Goal: Complete application form: Complete application form

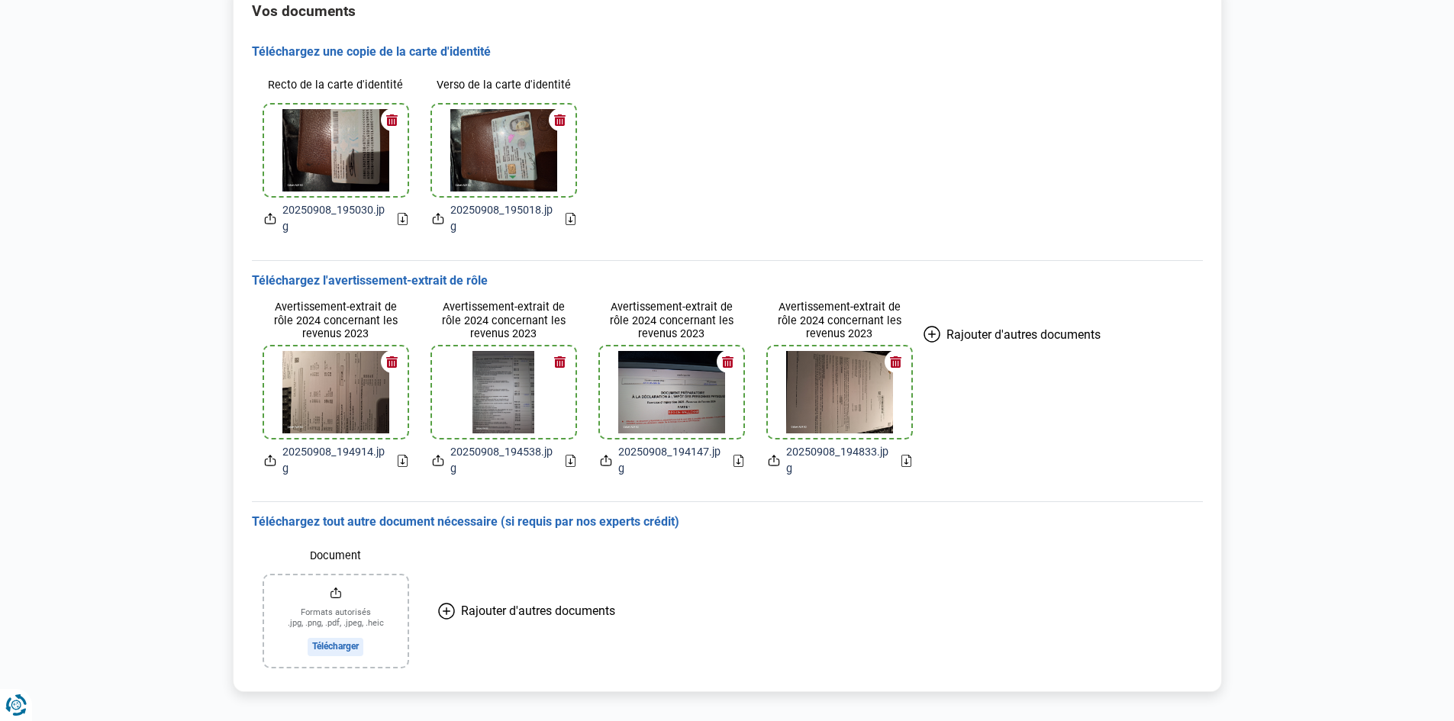
scroll to position [217, 0]
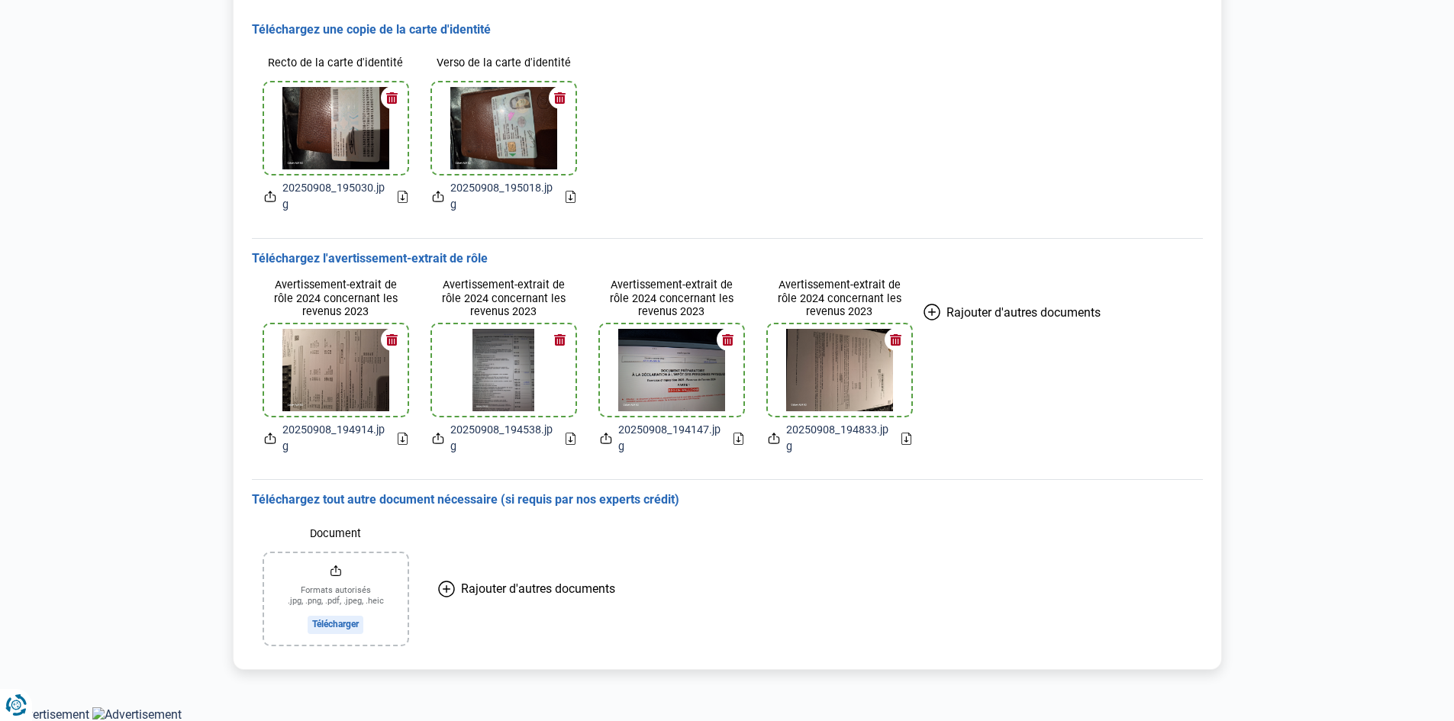
click at [395, 337] on button "button" at bounding box center [392, 339] width 23 height 23
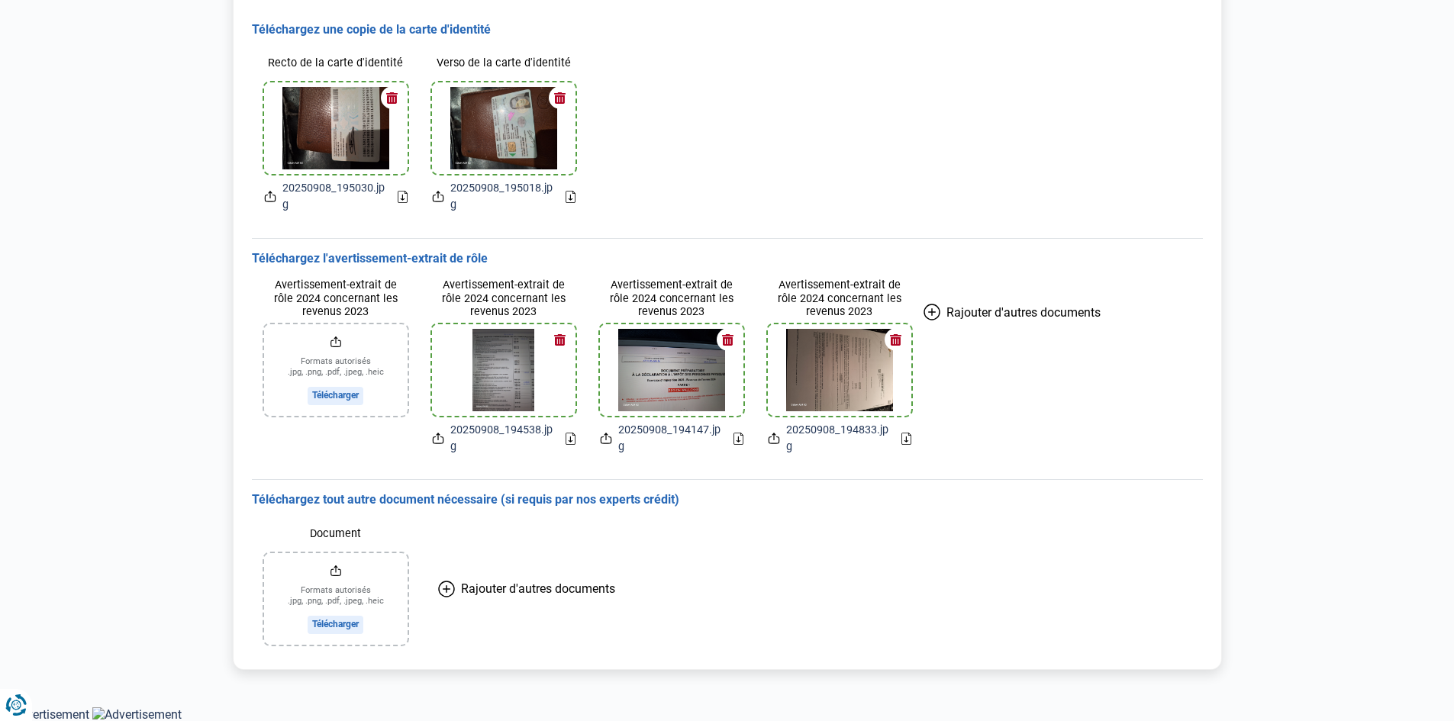
click at [554, 344] on button "button" at bounding box center [560, 339] width 23 height 23
click at [731, 342] on button "button" at bounding box center [728, 339] width 23 height 23
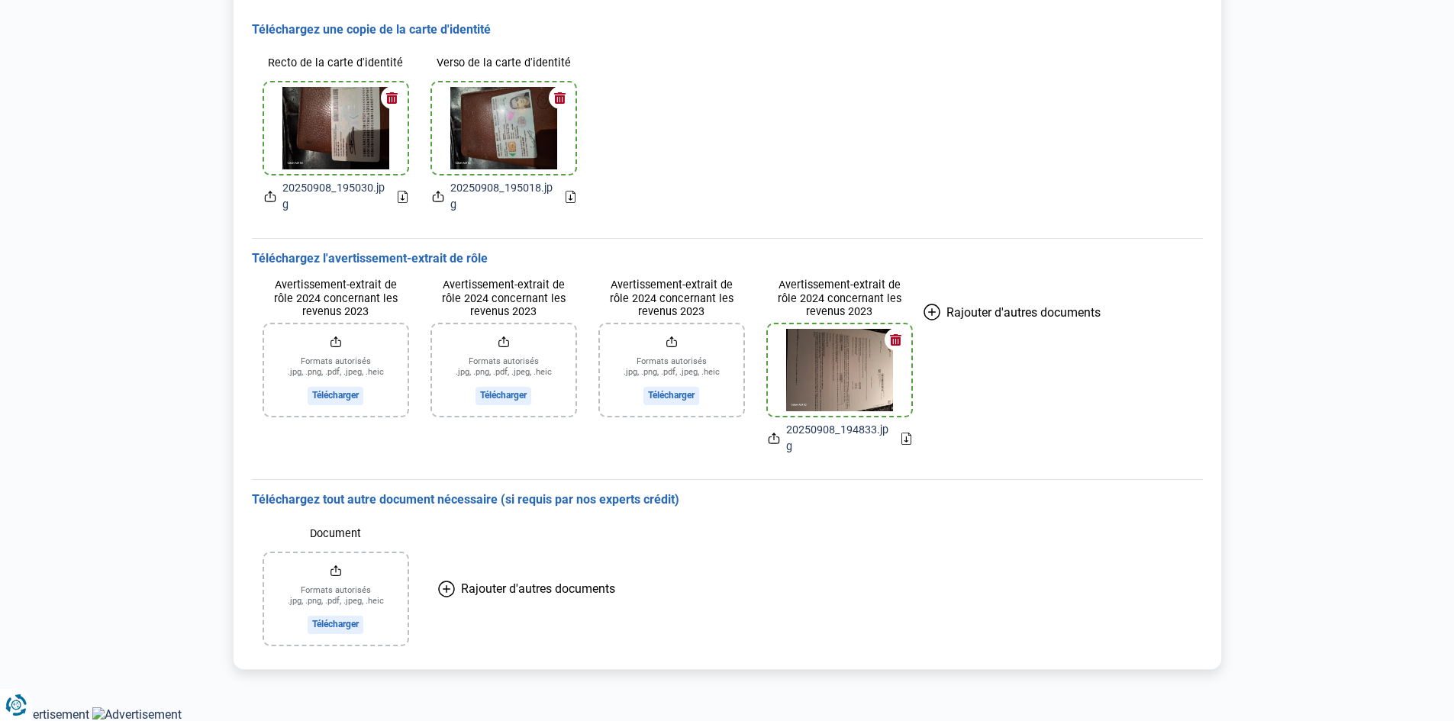
click at [901, 334] on button "button" at bounding box center [896, 339] width 23 height 23
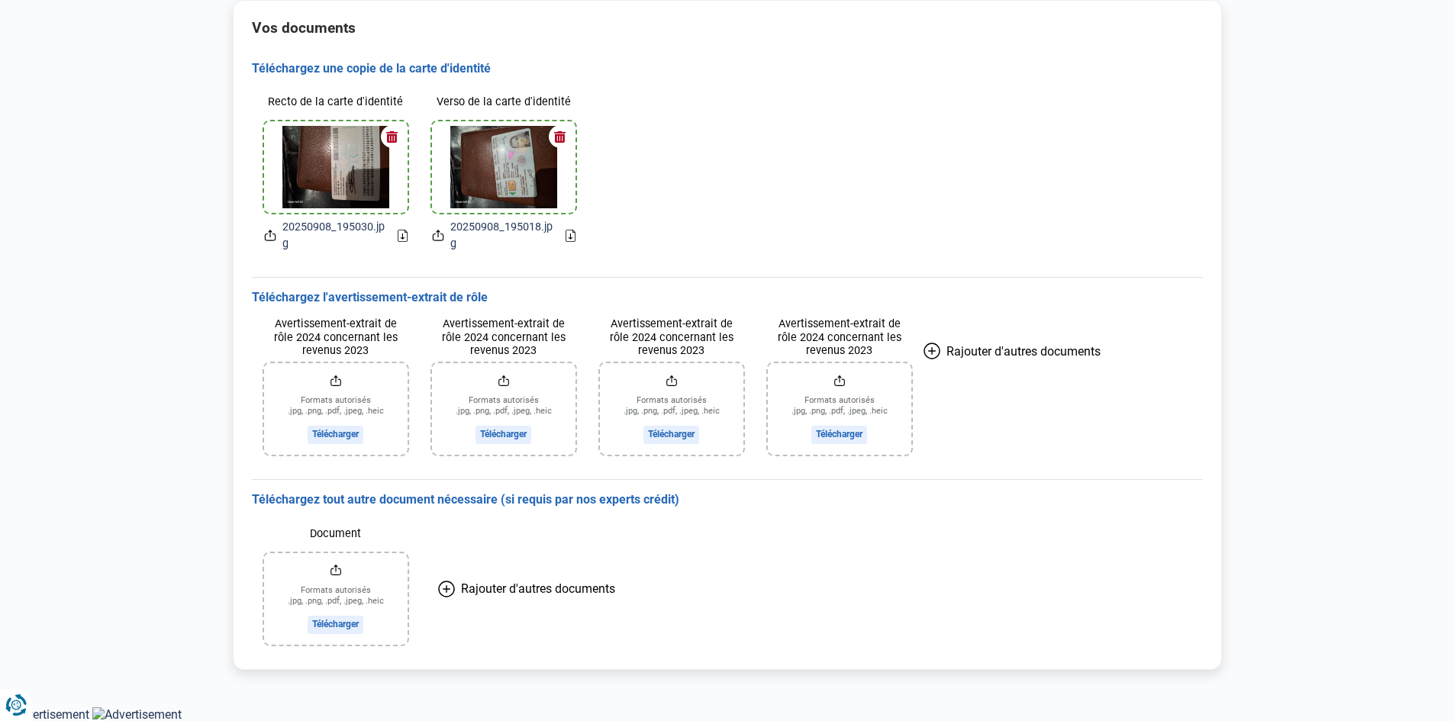
click at [347, 434] on input "Avertissement-extrait de rôle 2024 concernant les revenus 2023" at bounding box center [336, 409] width 144 height 92
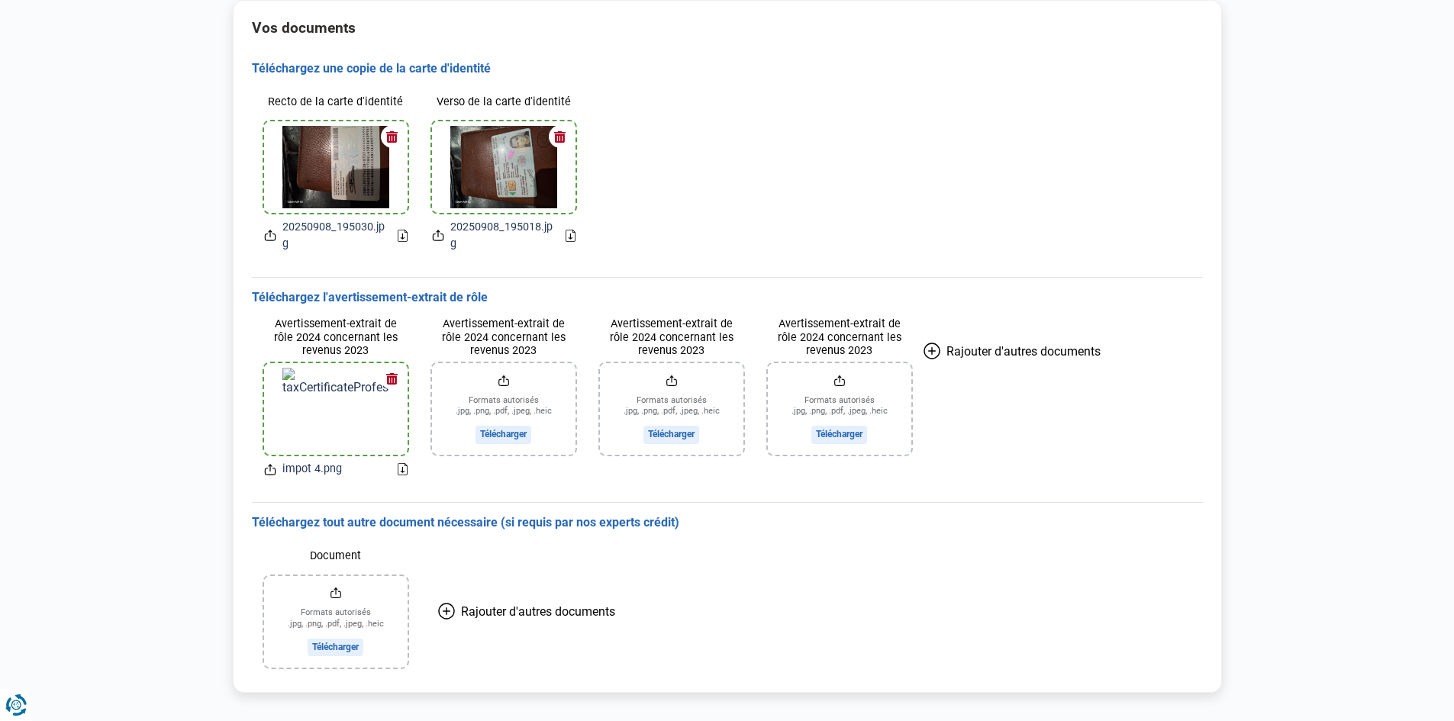
click at [508, 429] on input "Avertissement-extrait de rôle 2024 concernant les revenus 2023" at bounding box center [504, 409] width 144 height 92
click at [670, 434] on input "Avertissement-extrait de rôle 2024 concernant les revenus 2023" at bounding box center [672, 409] width 144 height 92
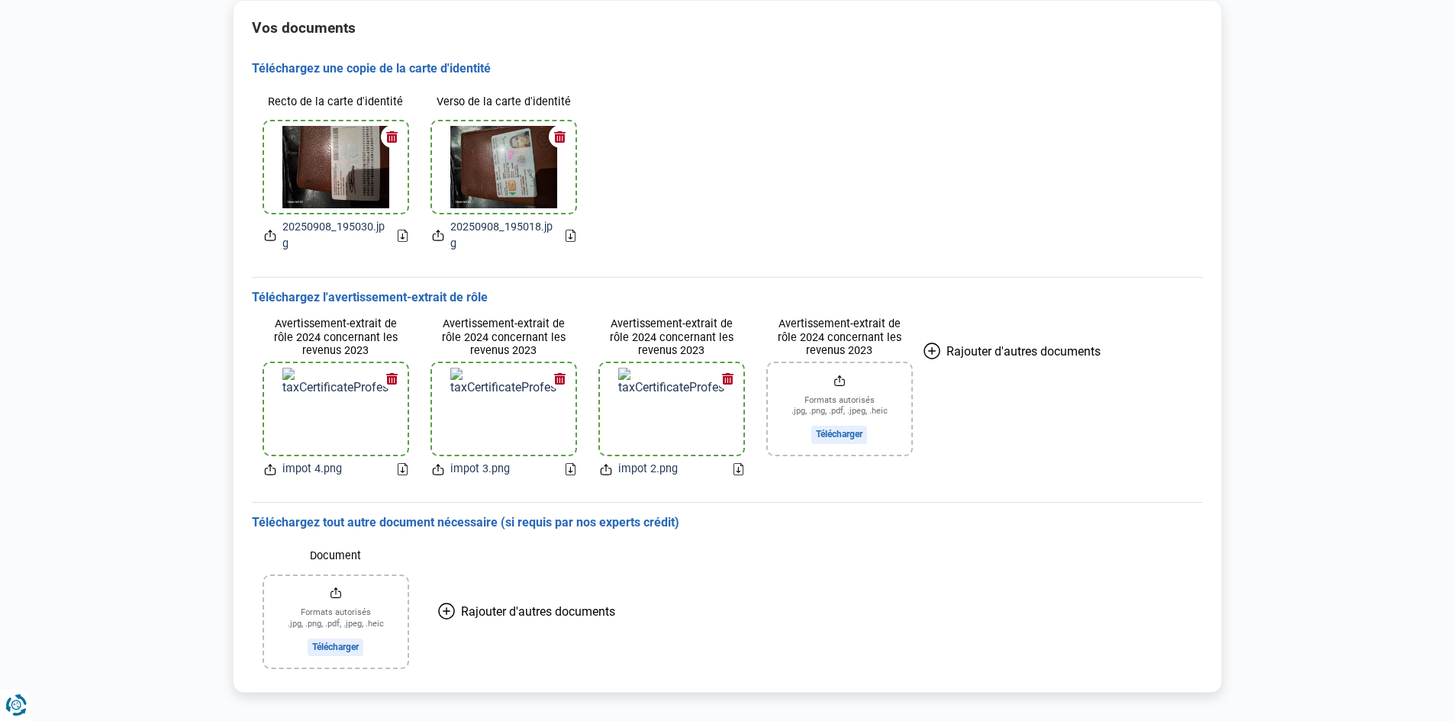
click at [856, 432] on input "Avertissement-extrait de rôle 2024 concernant les revenus 2023" at bounding box center [840, 409] width 144 height 92
click at [829, 389] on img at bounding box center [839, 409] width 107 height 82
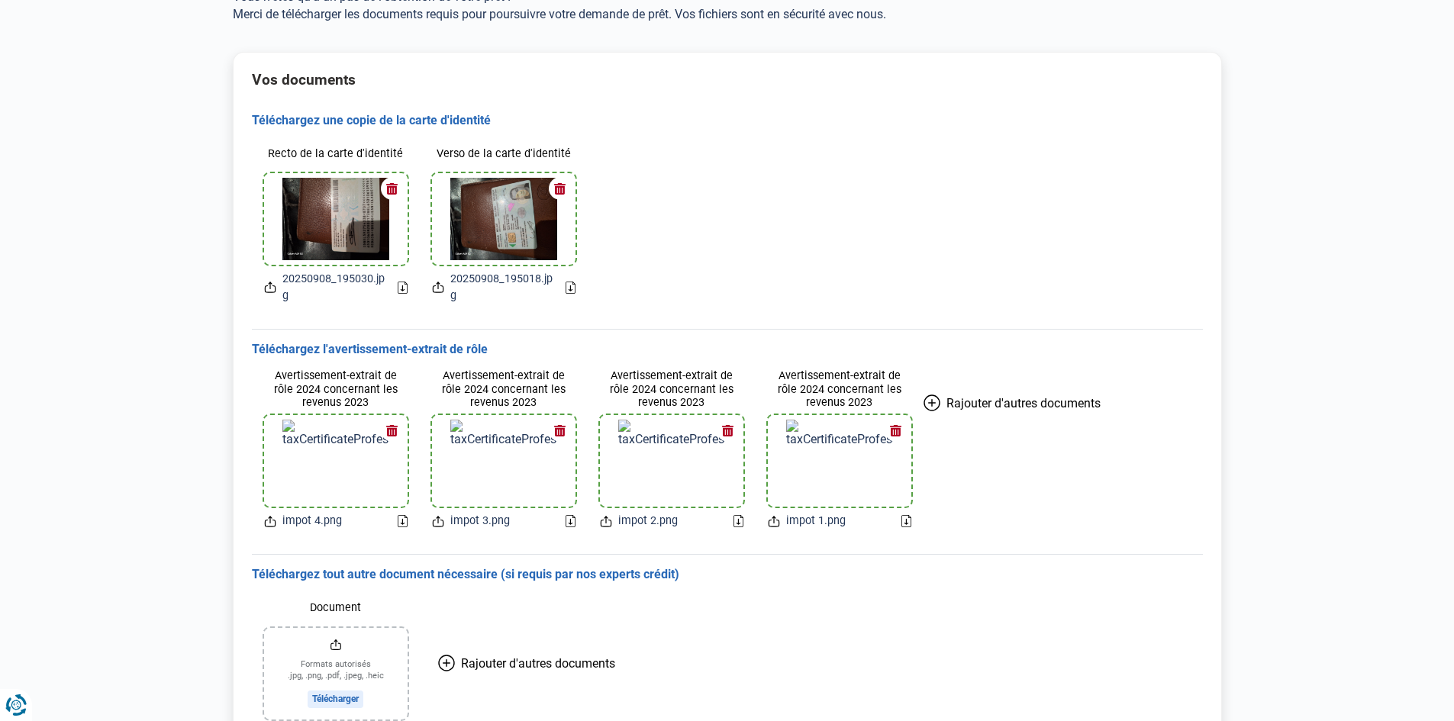
scroll to position [153, 0]
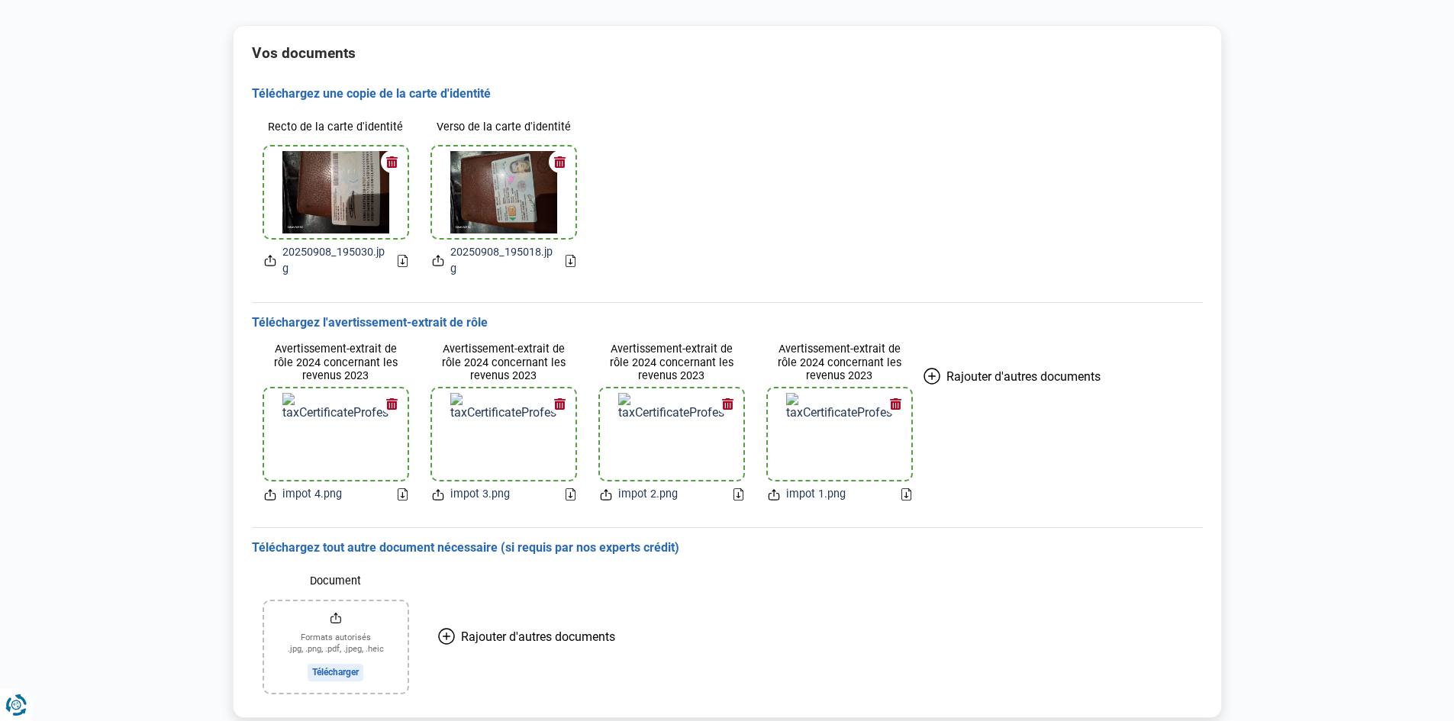
click at [341, 418] on img at bounding box center [335, 434] width 107 height 82
click at [318, 497] on span "impot 4.png" at bounding box center [312, 494] width 60 height 17
click at [402, 492] on icon at bounding box center [402, 494] width 3 height 5
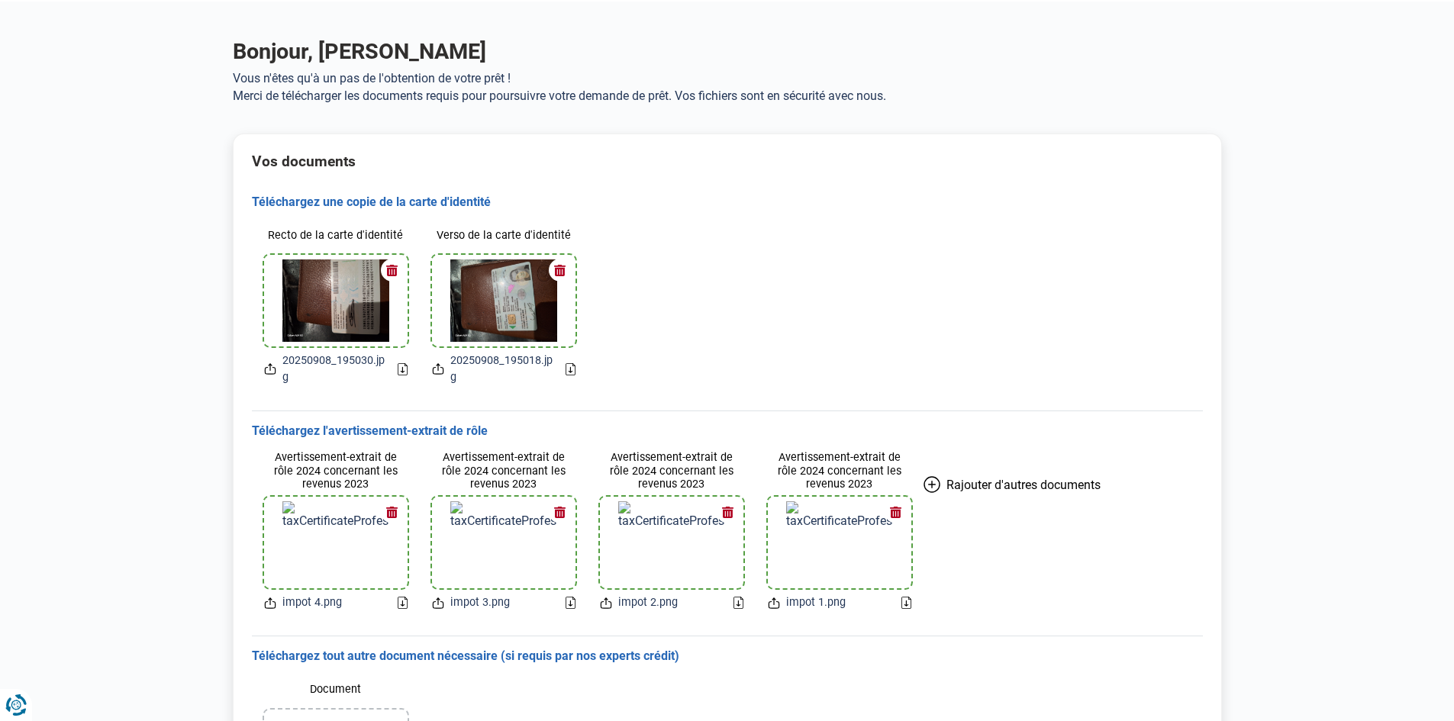
scroll to position [0, 0]
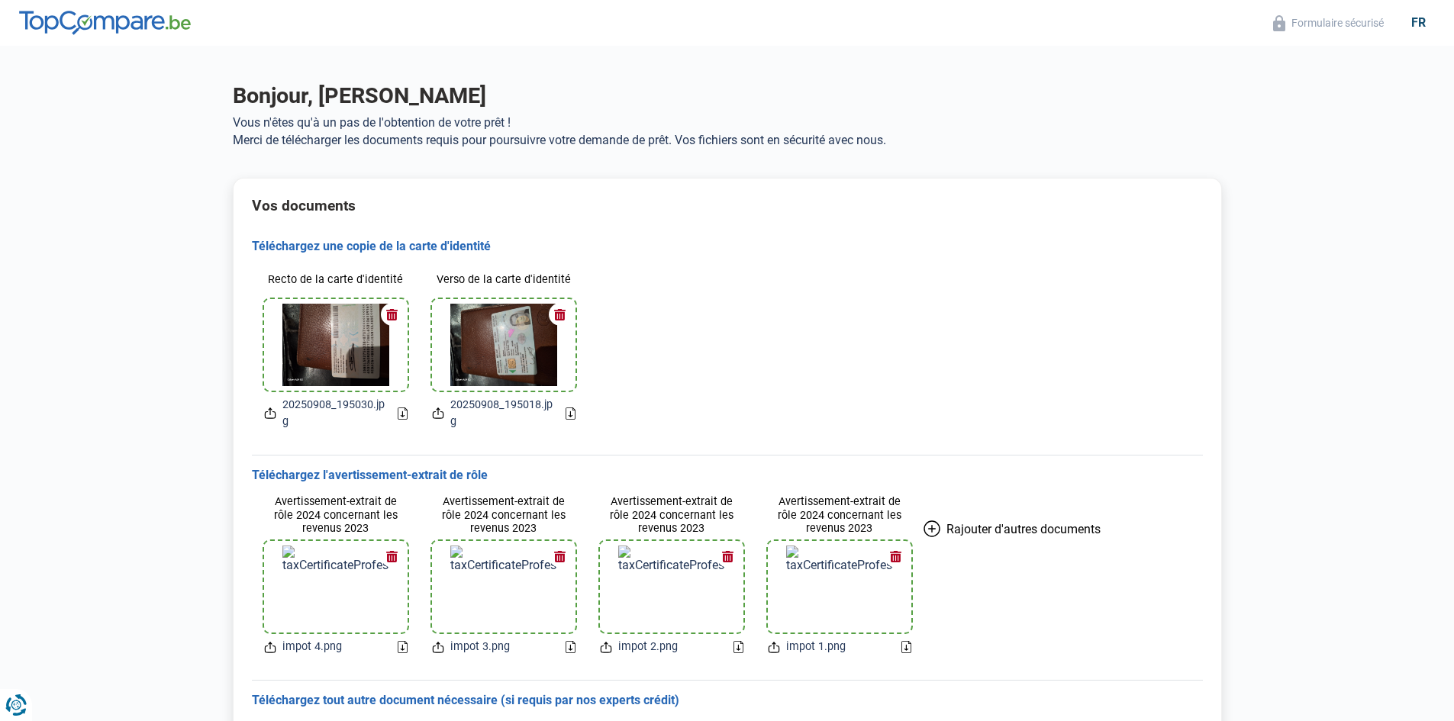
click at [403, 414] on icon at bounding box center [403, 414] width 10 height 12
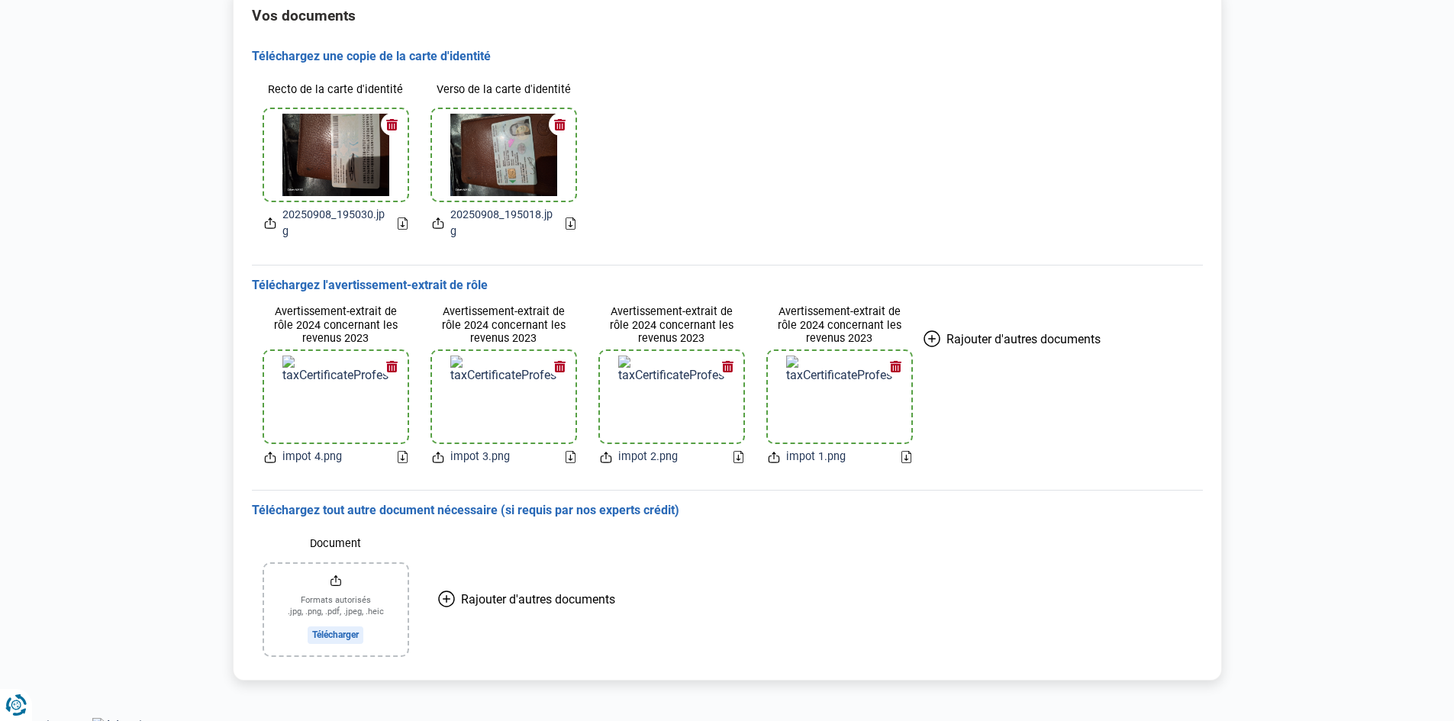
scroll to position [201, 0]
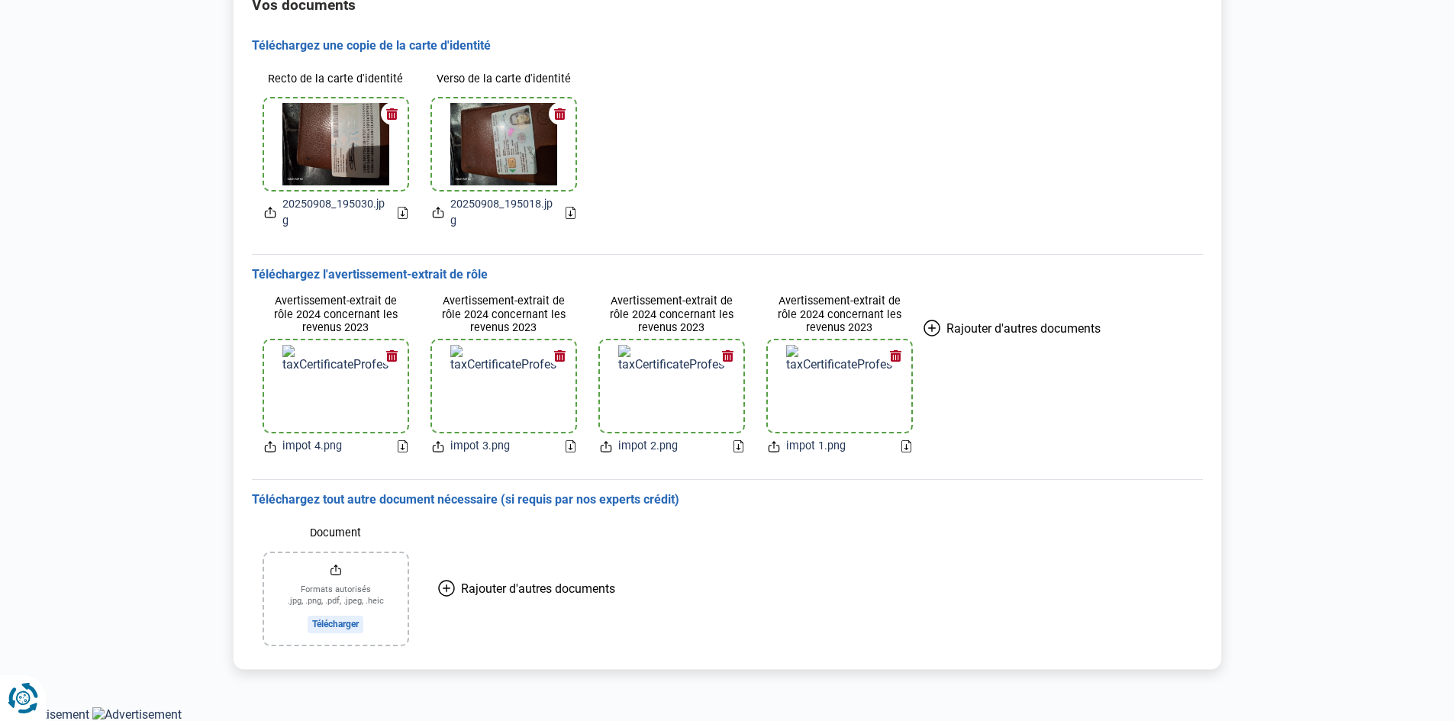
click at [21, 699] on icon "Renew consent" at bounding box center [23, 698] width 31 height 31
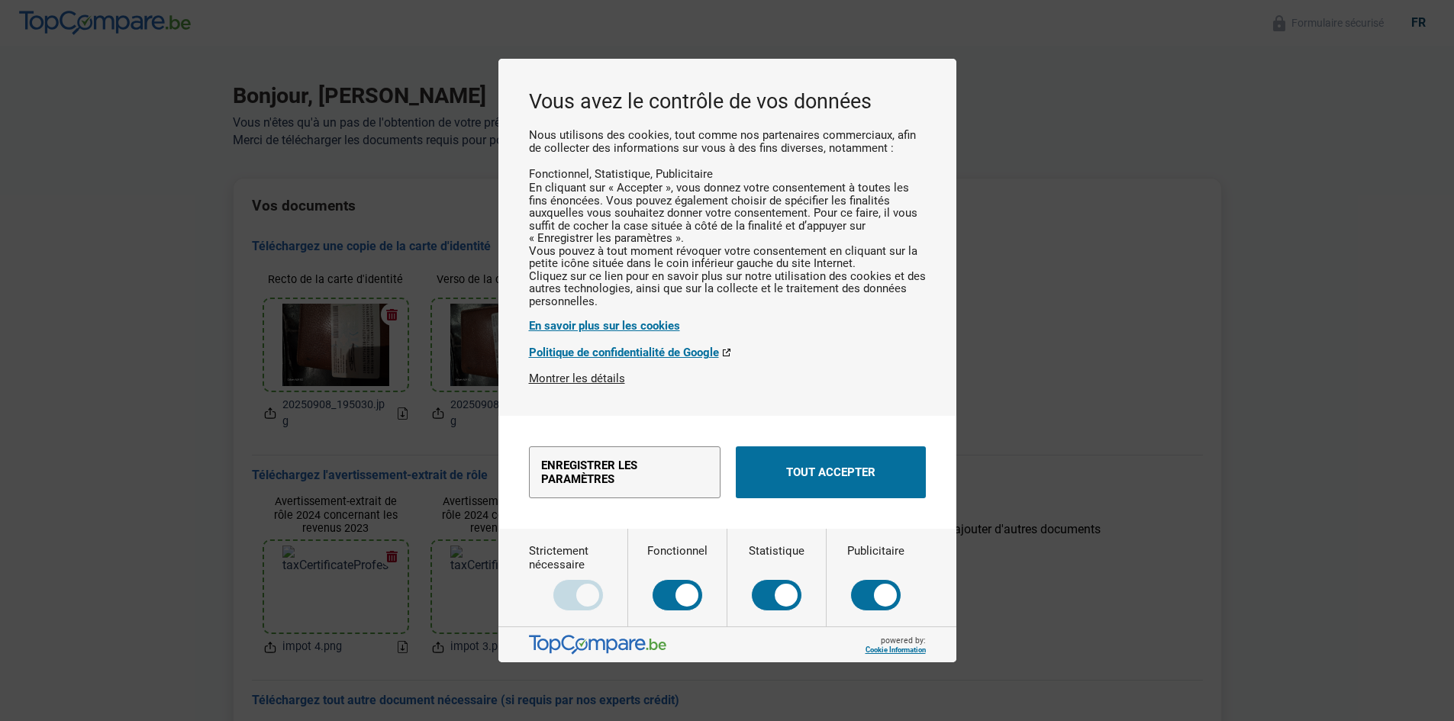
scroll to position [0, 0]
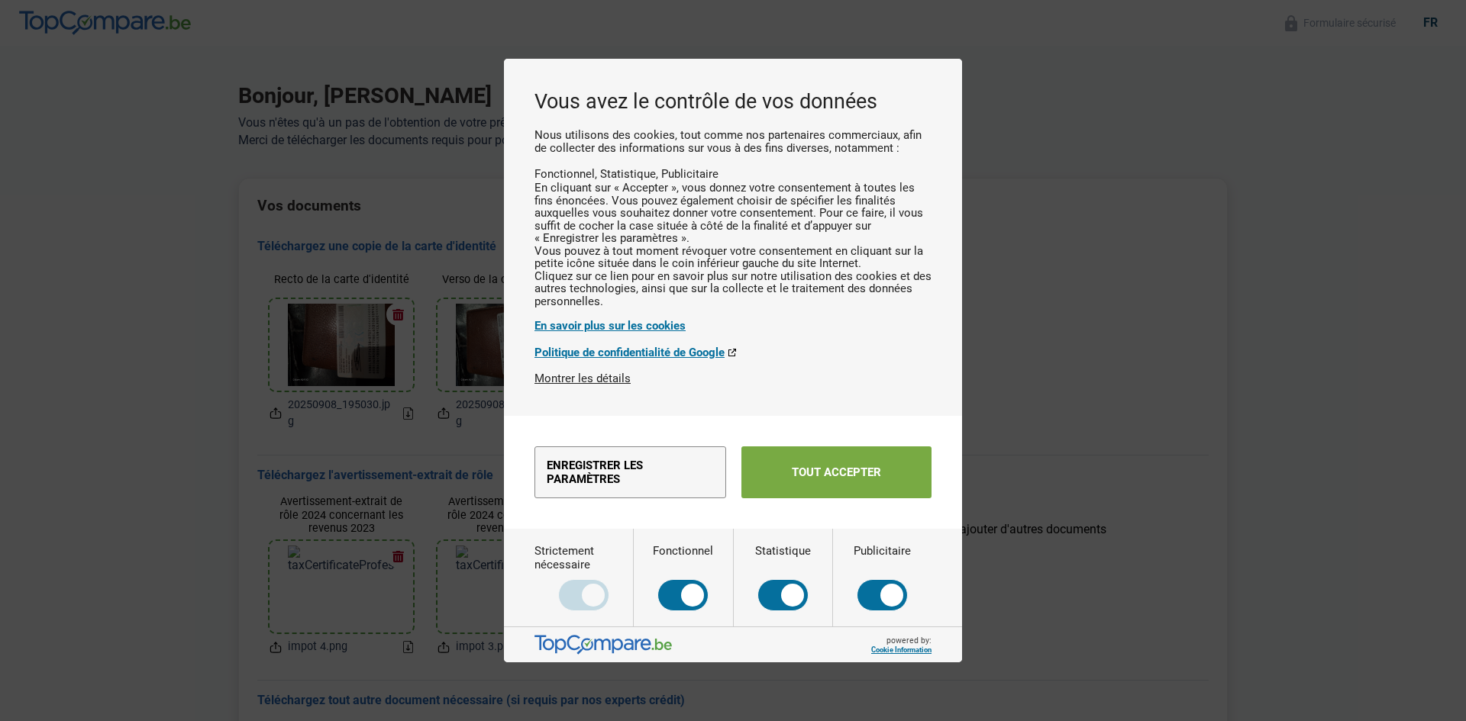
click at [847, 473] on button "Tout accepter" at bounding box center [836, 473] width 190 height 52
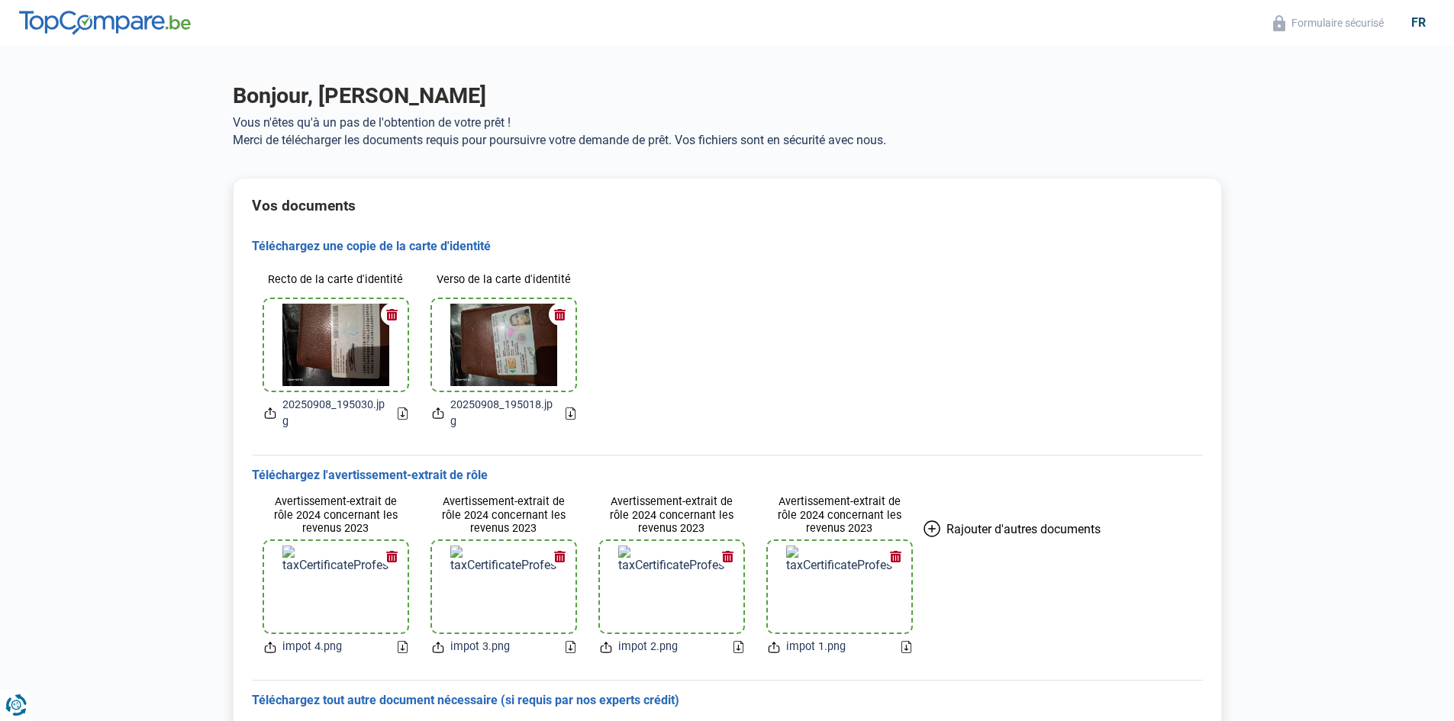
click at [273, 414] on icon at bounding box center [270, 413] width 12 height 16
click at [405, 413] on icon at bounding box center [403, 414] width 10 height 12
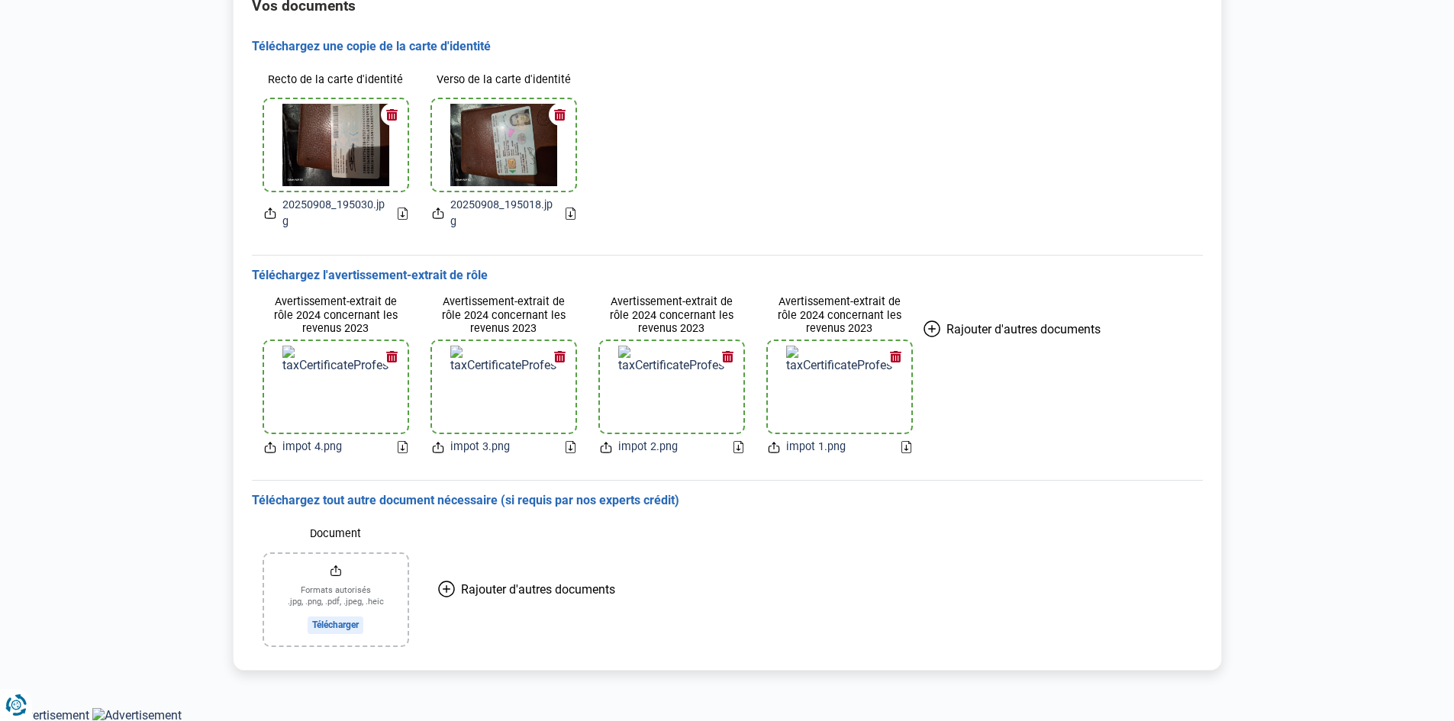
scroll to position [201, 0]
click at [840, 390] on img at bounding box center [839, 386] width 107 height 82
drag, startPoint x: 840, startPoint y: 390, endPoint x: 1173, endPoint y: 395, distance: 333.7
click at [1173, 395] on div "Avertissement-extrait de rôle 2024 concernant les revenus 2023 impot 4.png Aver…" at bounding box center [727, 374] width 951 height 184
click at [965, 324] on span "Rajouter d'autres documents" at bounding box center [1024, 328] width 154 height 15
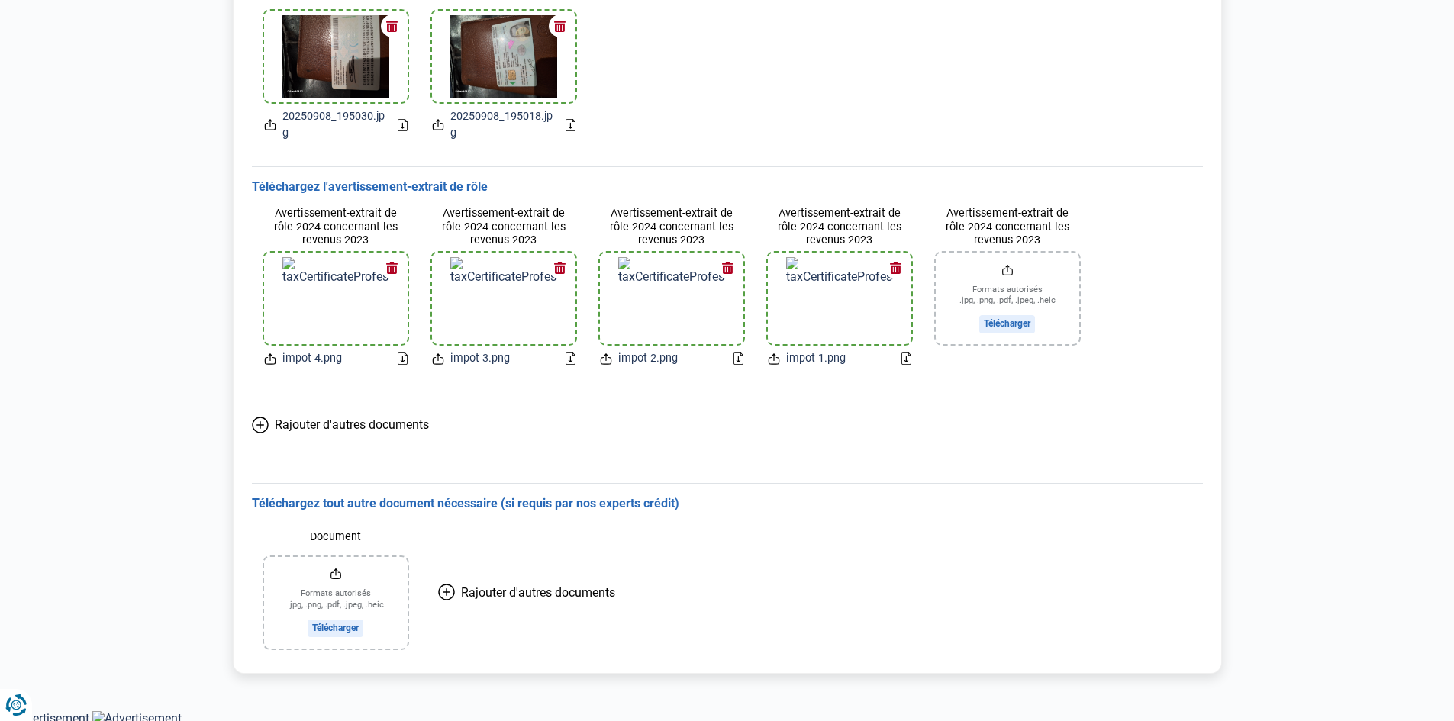
scroll to position [292, 0]
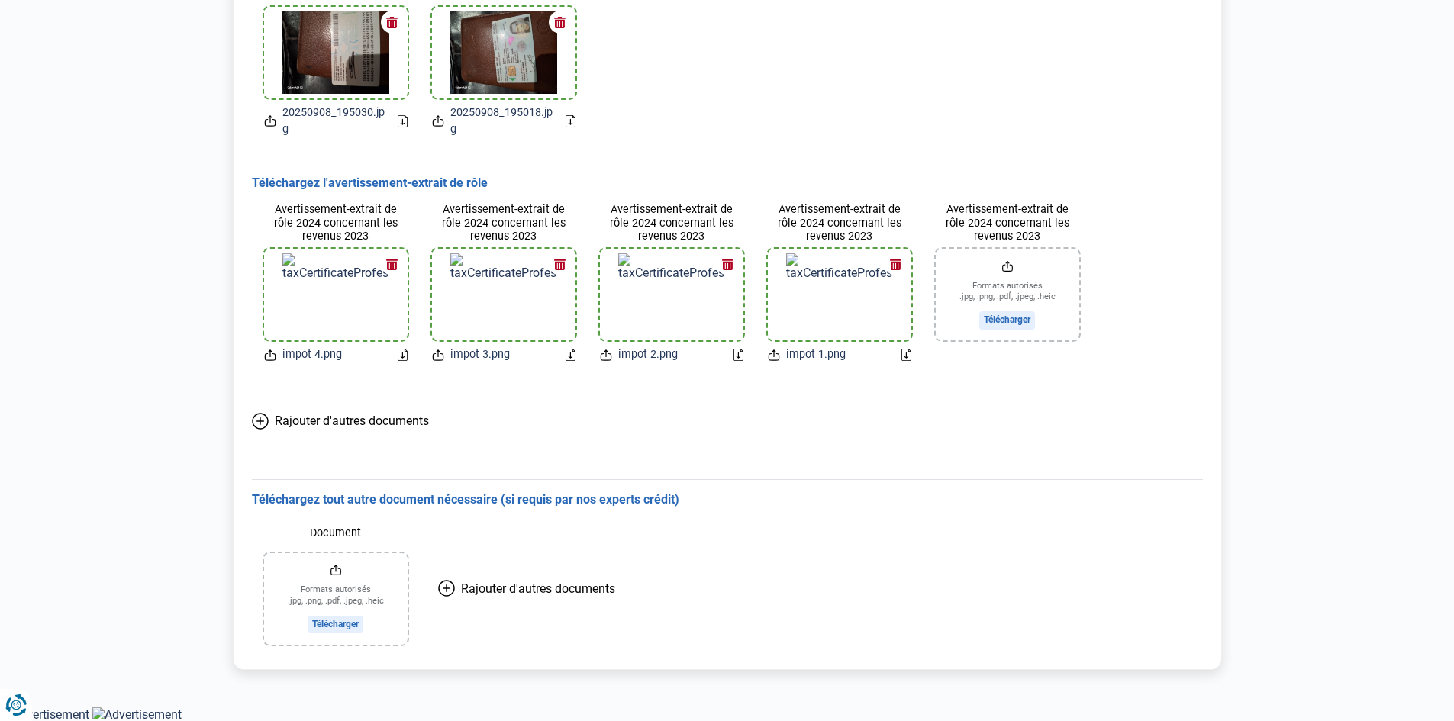
click at [300, 423] on span "Rajouter d'autres documents" at bounding box center [352, 421] width 154 height 15
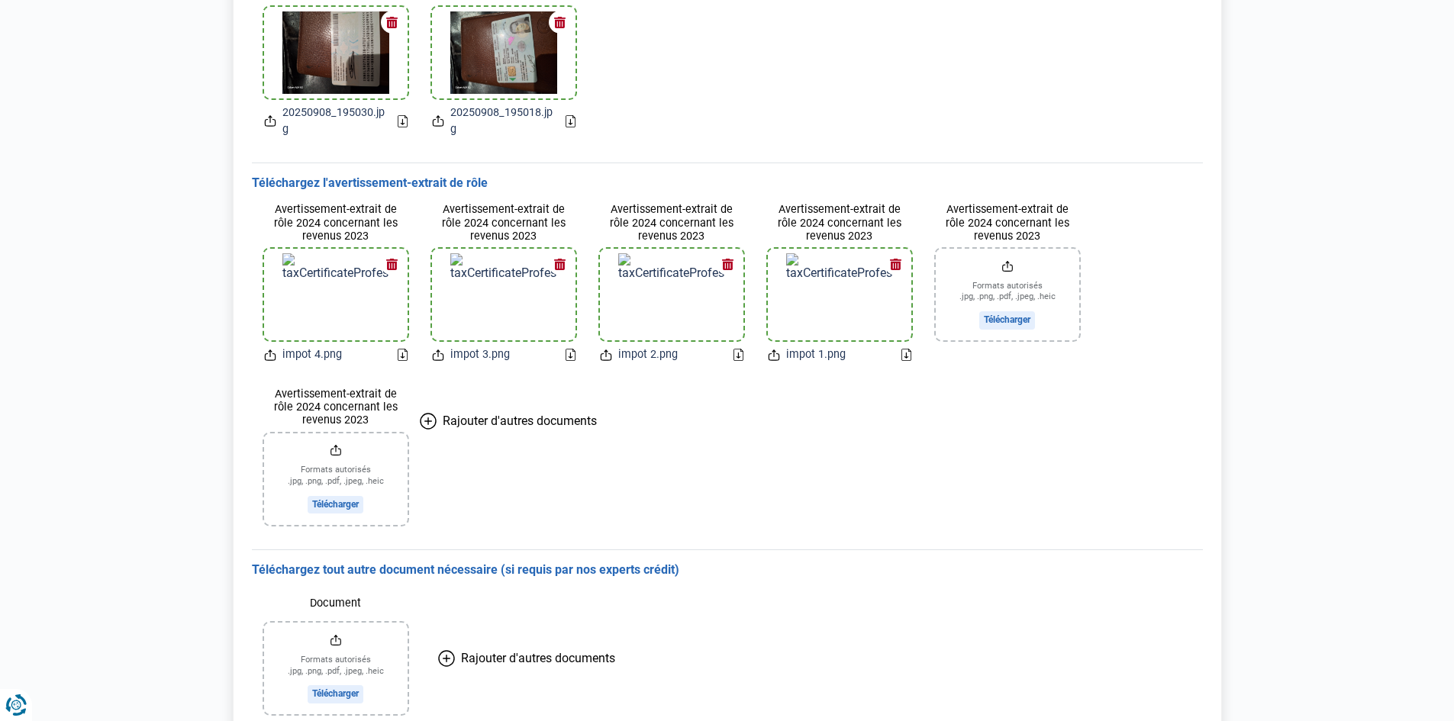
scroll to position [362, 0]
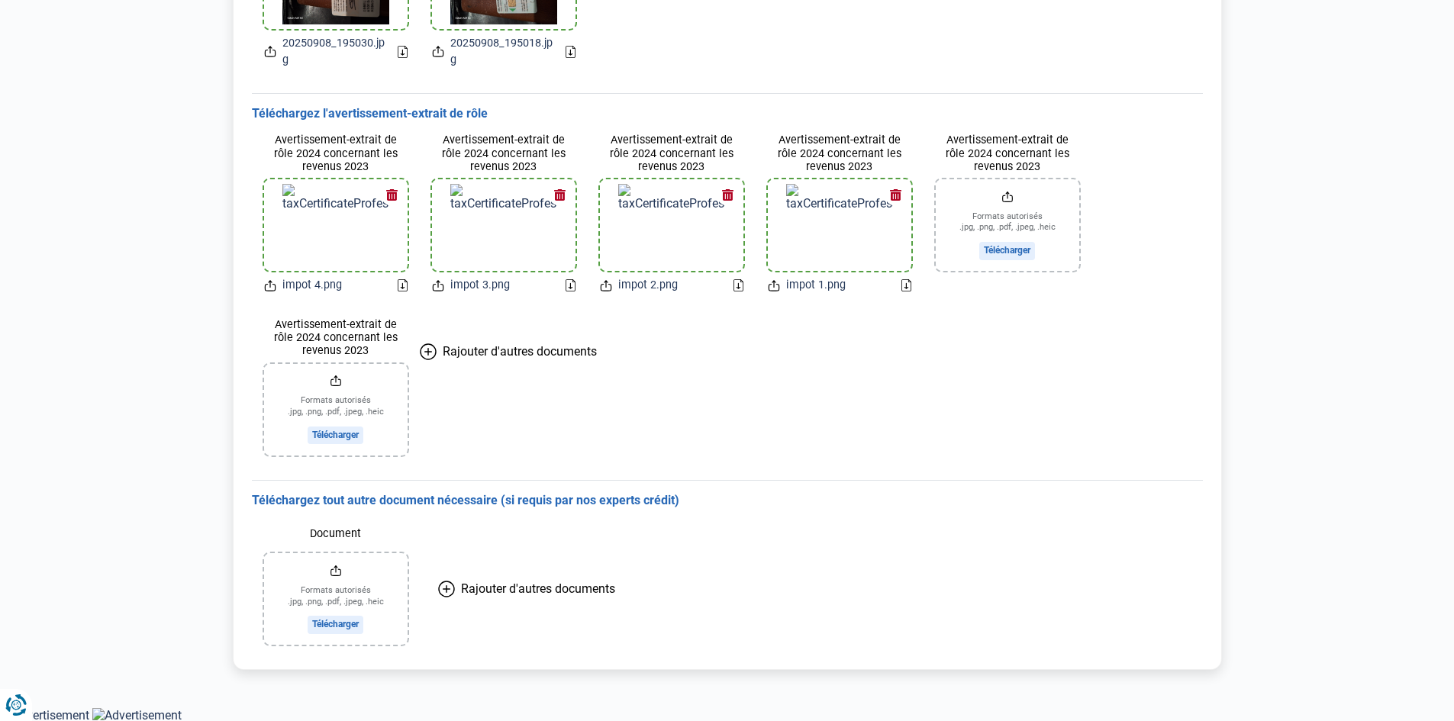
click at [570, 627] on button "Rajouter d'autres documents" at bounding box center [527, 589] width 214 height 137
click at [673, 583] on span "Rajouter d'autres documents" at bounding box center [706, 589] width 154 height 15
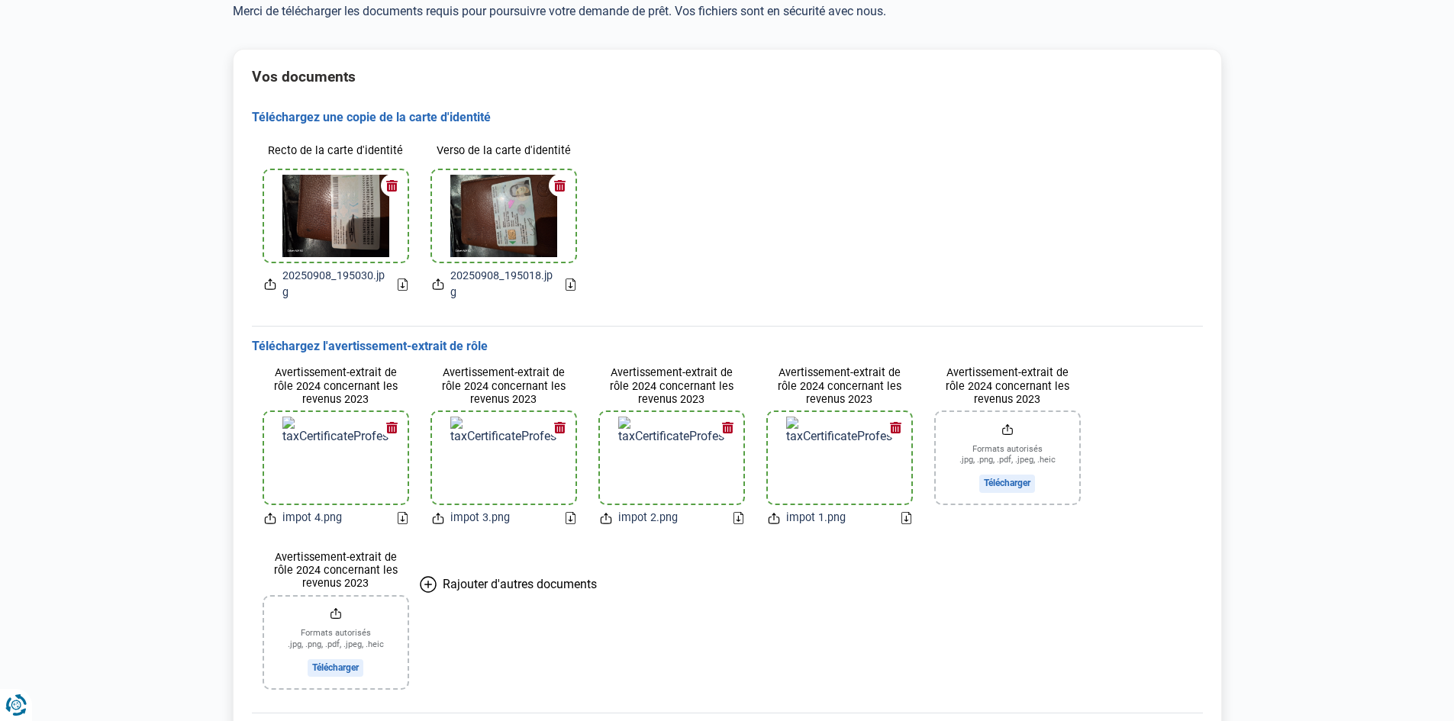
scroll to position [0, 0]
